Goal: Find specific page/section: Find specific page/section

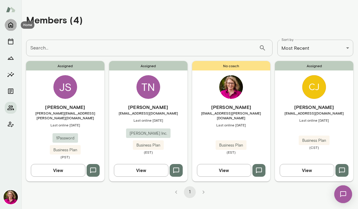
click at [10, 23] on icon "Home" at bounding box center [10, 24] width 7 height 7
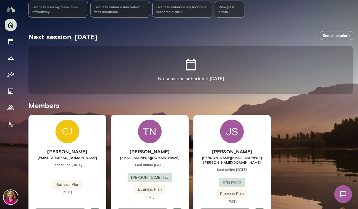
scroll to position [79, 0]
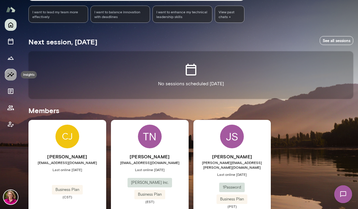
click at [10, 74] on icon "Insights" at bounding box center [10, 74] width 7 height 5
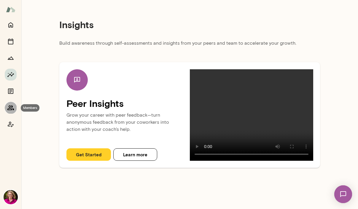
click at [11, 109] on icon "Members" at bounding box center [10, 107] width 7 height 7
